Goal: Find specific page/section: Find specific page/section

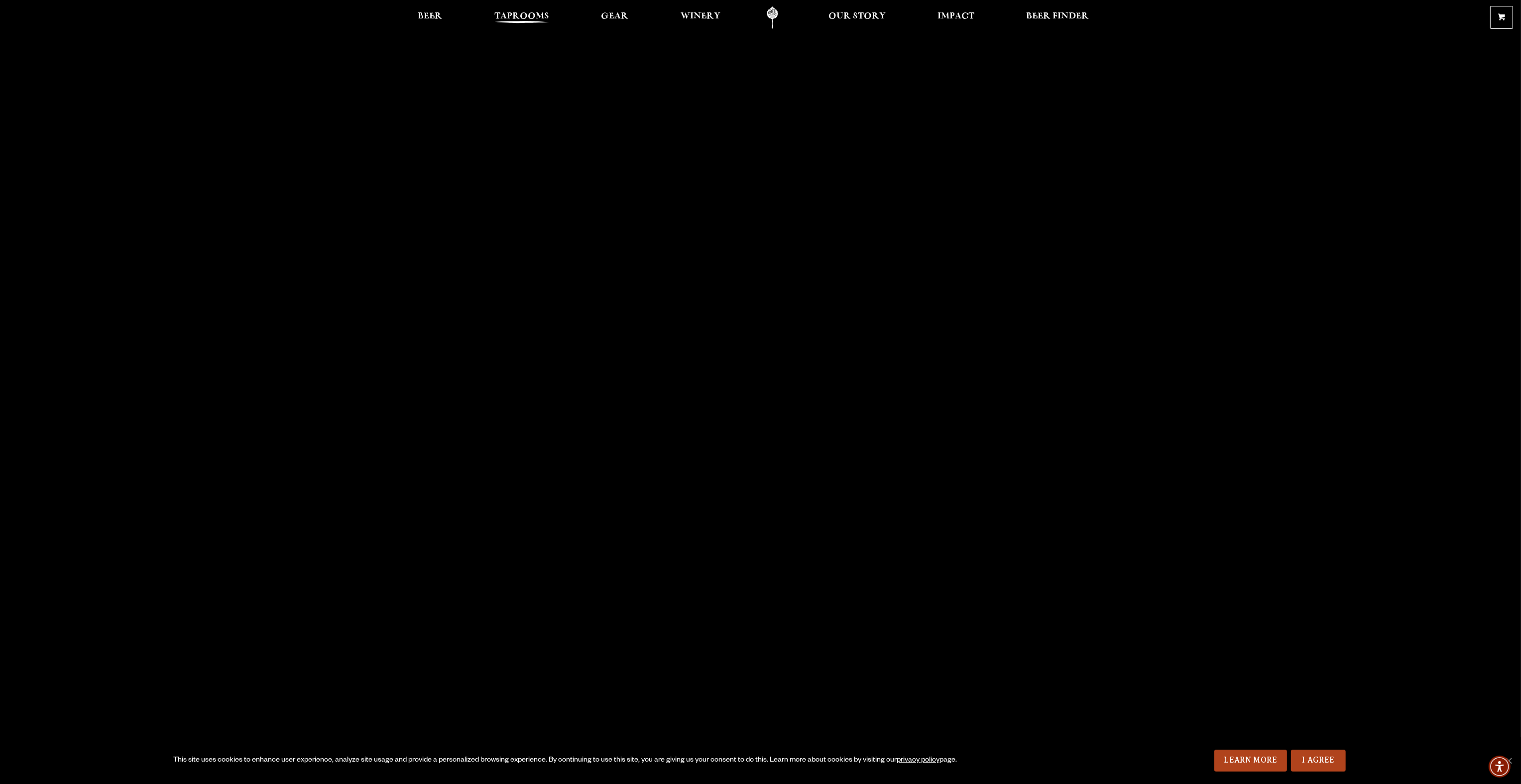
click at [525, 19] on span "Taprooms" at bounding box center [521, 16] width 55 height 8
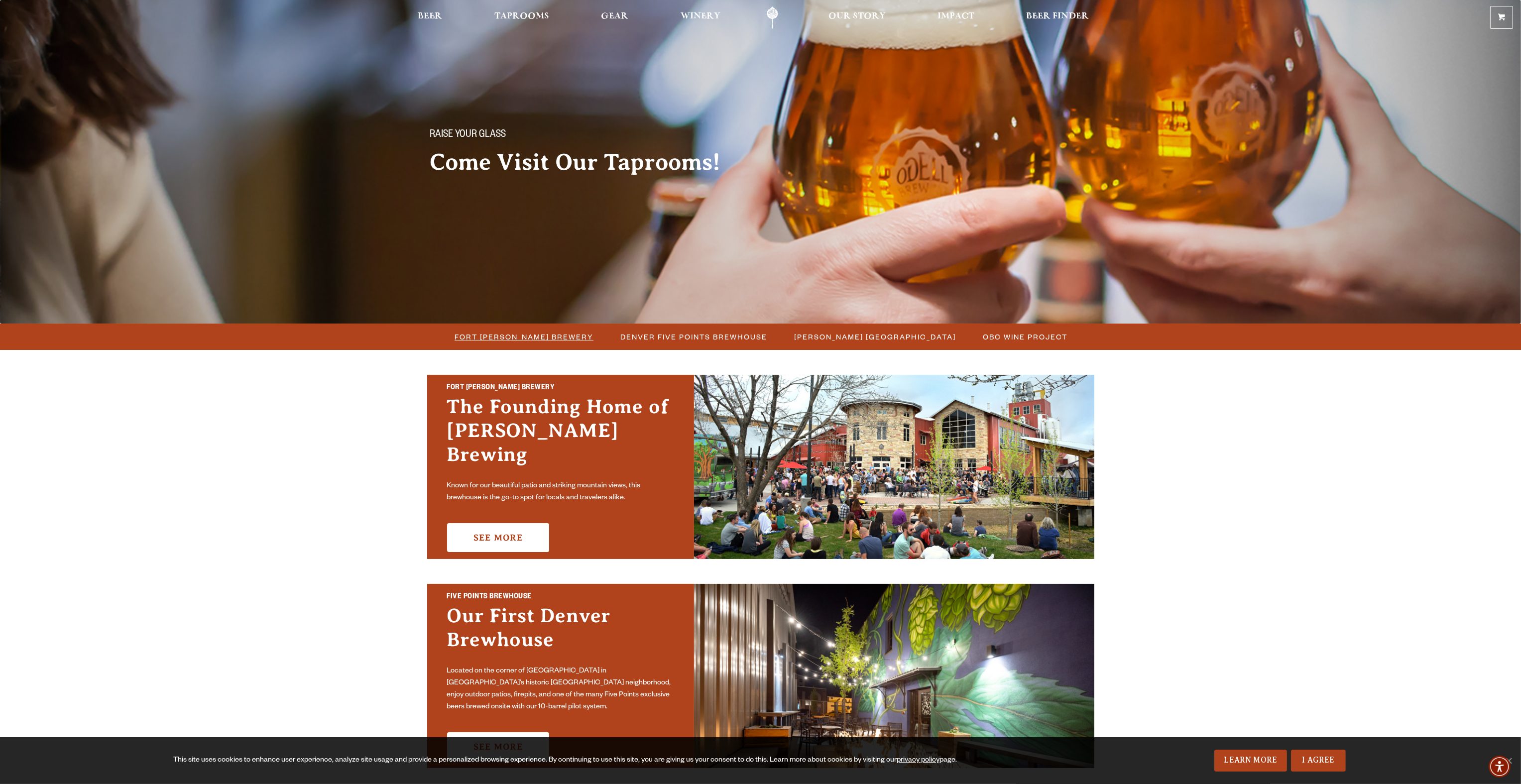
click at [547, 338] on span "Fort [PERSON_NAME] Brewery" at bounding box center [524, 337] width 139 height 14
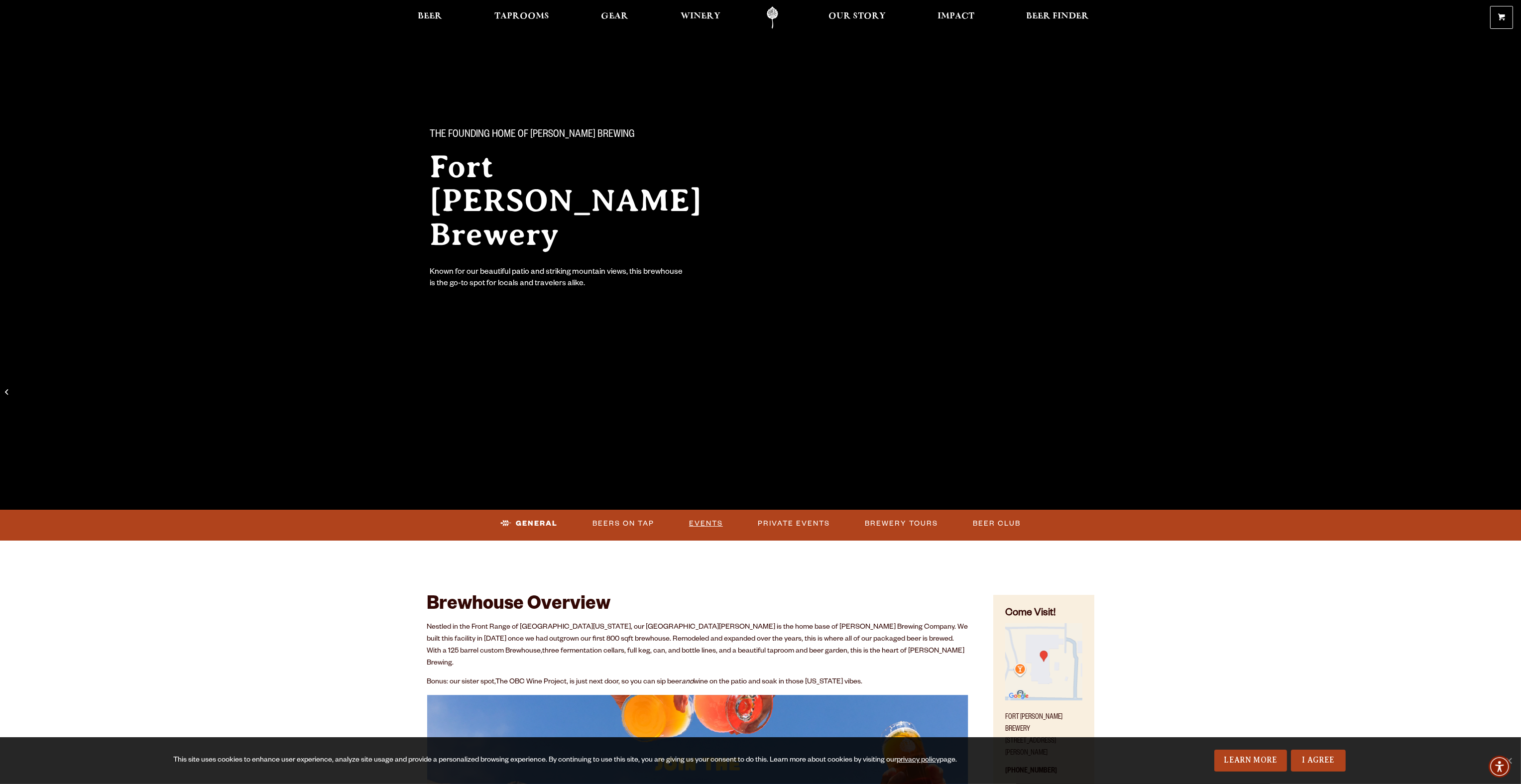
click at [705, 527] on link "Events" at bounding box center [706, 524] width 42 height 23
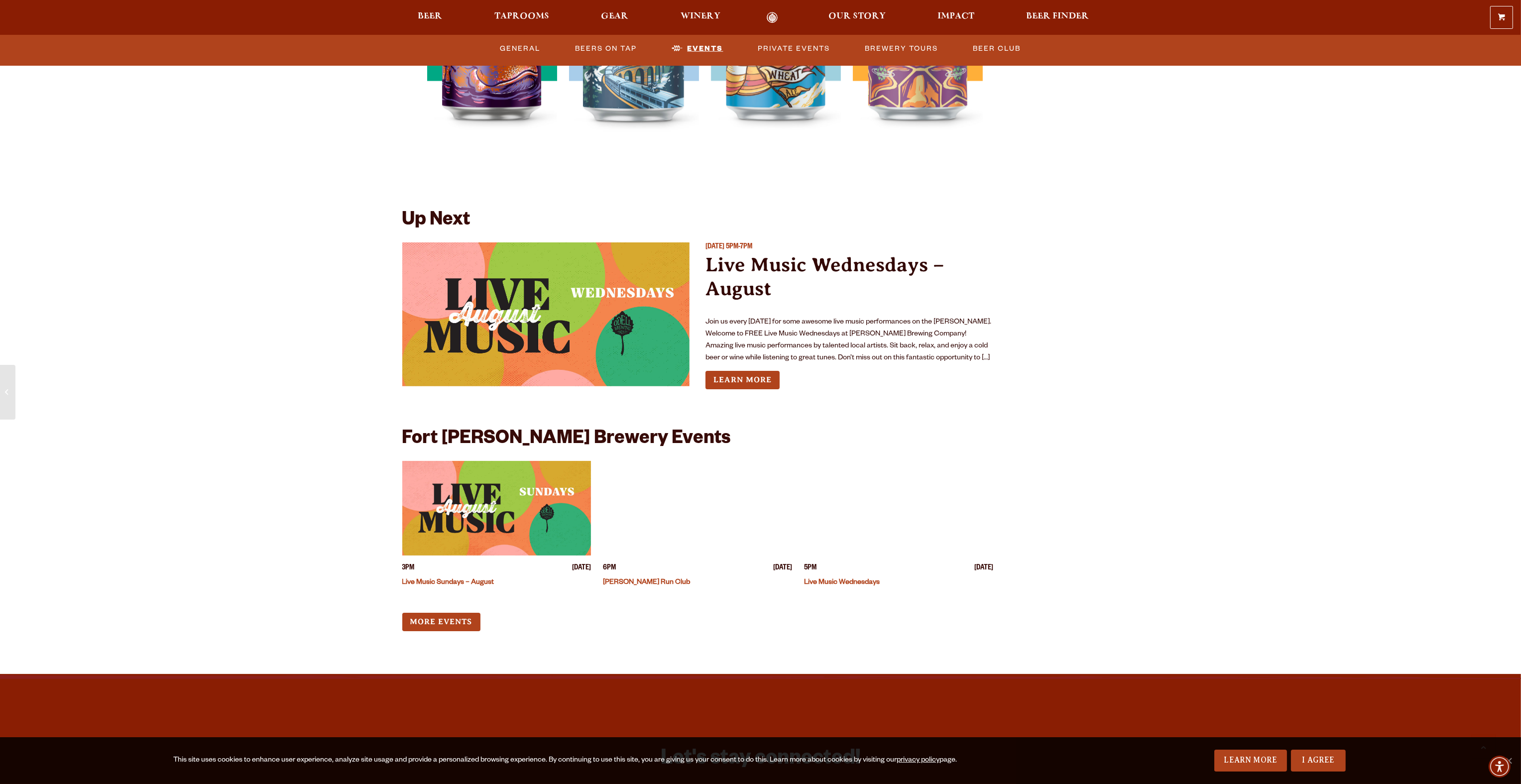
scroll to position [2288, 0]
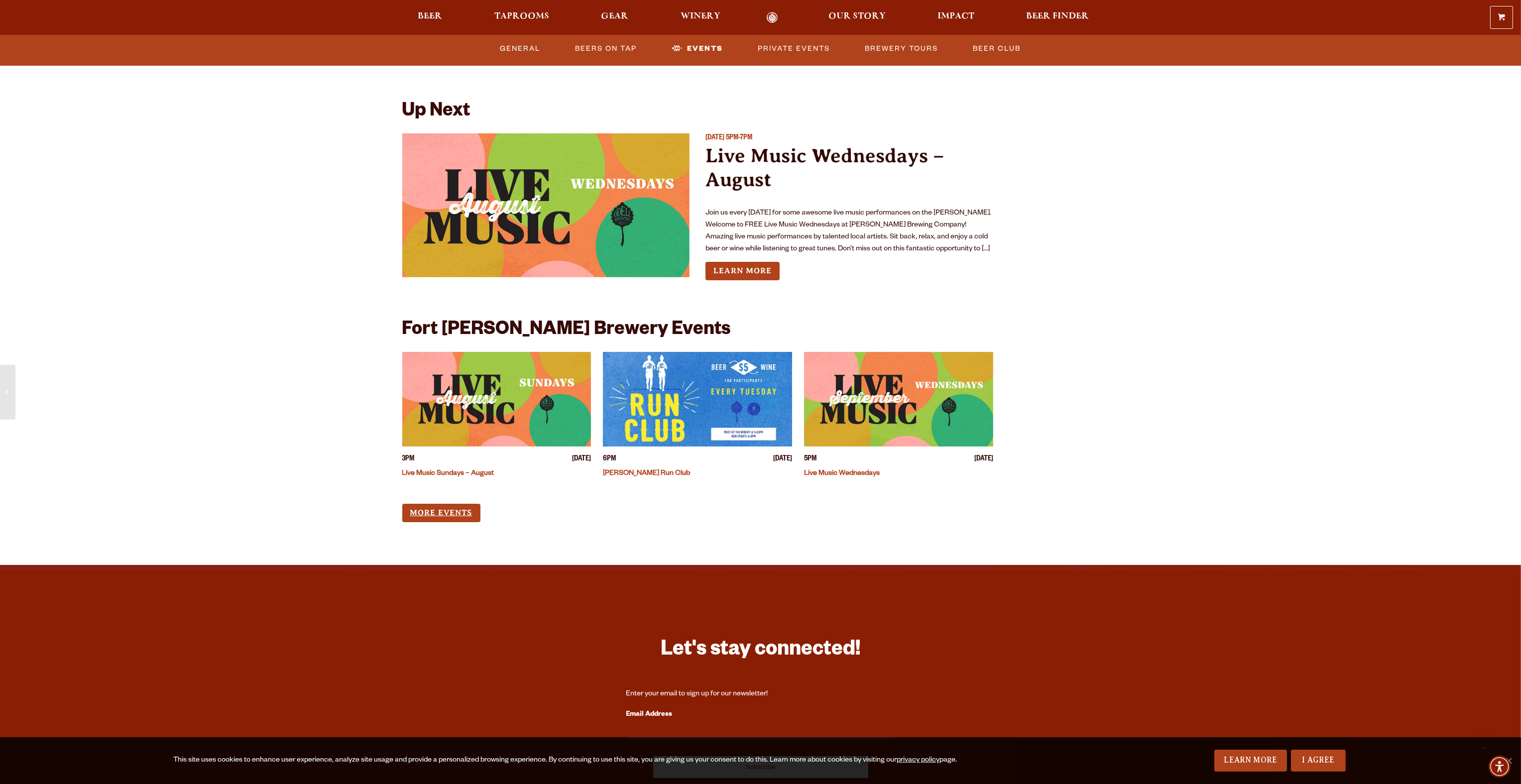
click at [433, 506] on link "More Events" at bounding box center [441, 512] width 78 height 18
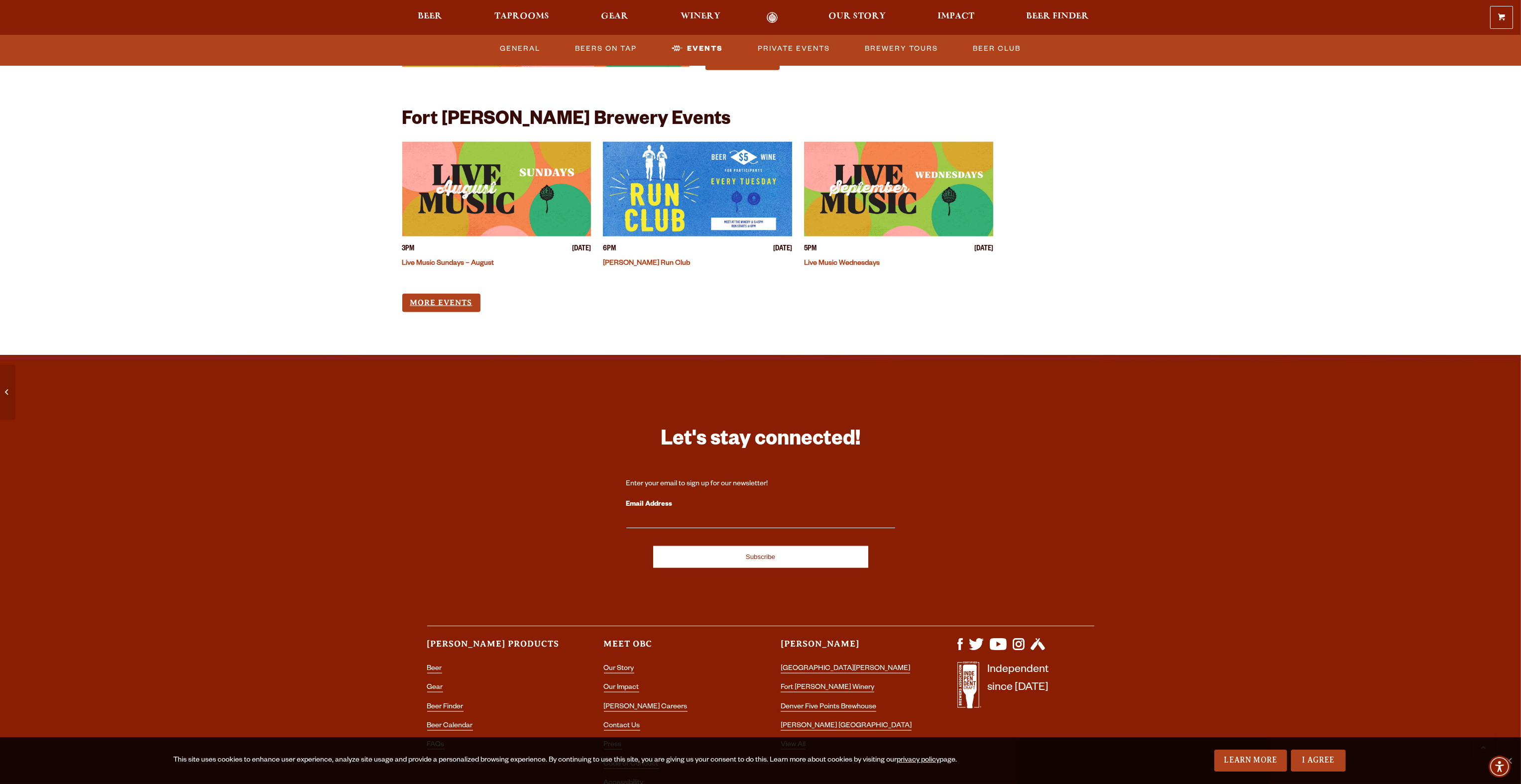
scroll to position [2572, 0]
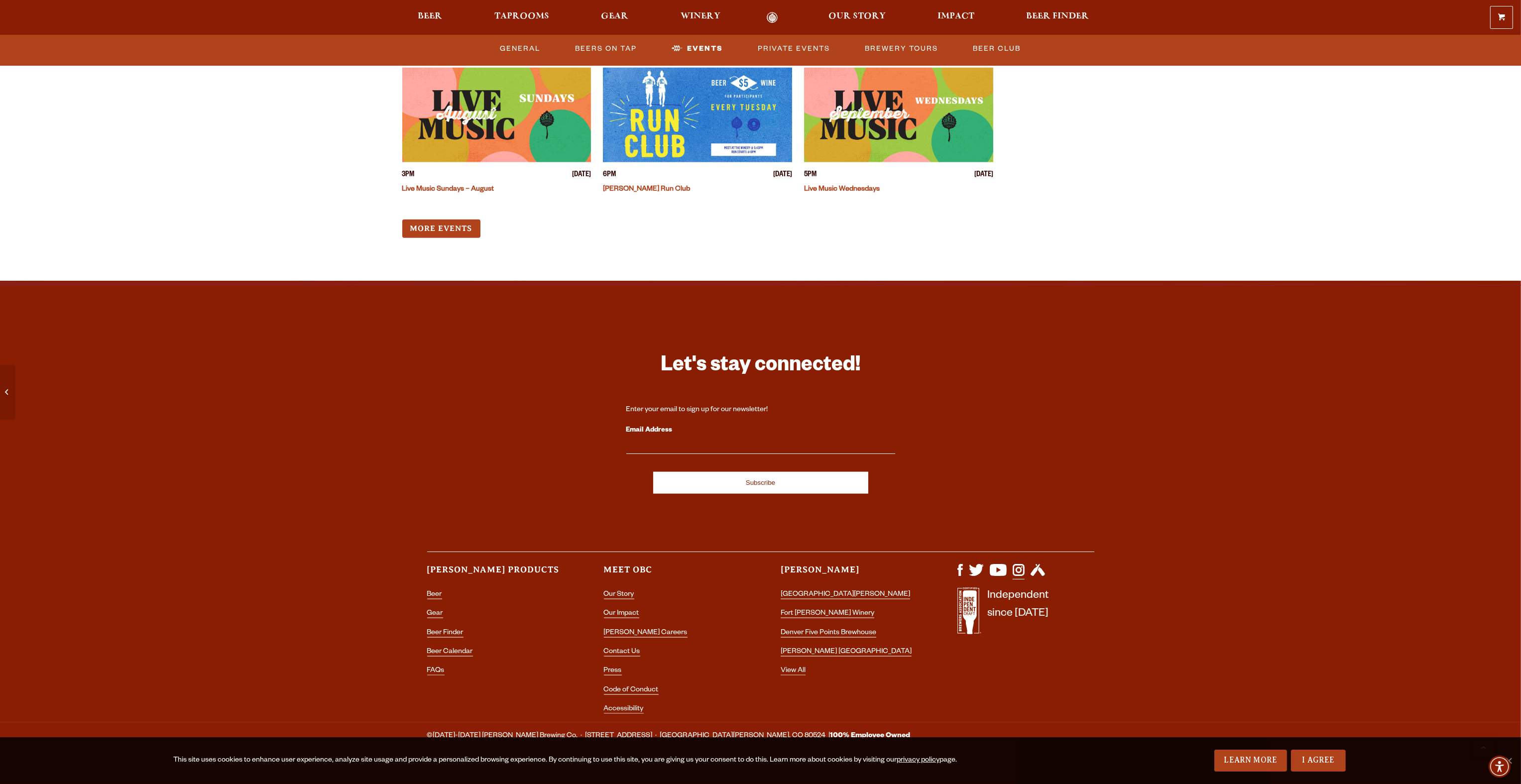
click at [1017, 564] on img "Visit us on Instagram" at bounding box center [1019, 570] width 12 height 12
